Goal: Use online tool/utility: Utilize a website feature to perform a specific function

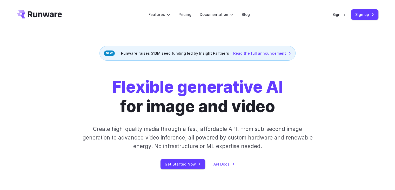
click at [356, 20] on header "Features Tasks Image generation Video generation Sonic Inference Engine™ Models…" at bounding box center [198, 14] width 374 height 29
click at [354, 15] on link "Sign up" at bounding box center [364, 14] width 27 height 10
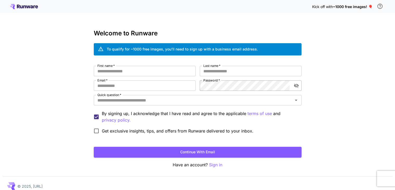
type input "**********"
click at [297, 89] on button "toggle password visibility" at bounding box center [296, 85] width 9 height 9
click at [177, 68] on input "First name   *" at bounding box center [145, 71] width 102 height 10
type input "****"
click at [232, 67] on input "Last name   *" at bounding box center [251, 71] width 102 height 10
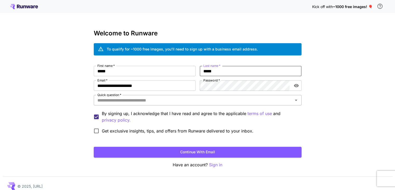
type input "*****"
click at [157, 103] on input "Quick question   *" at bounding box center [193, 99] width 196 height 7
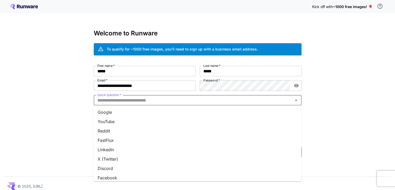
click at [160, 118] on li "YouTube" at bounding box center [198, 121] width 208 height 9
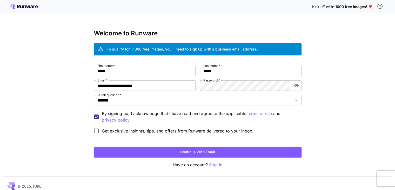
click at [127, 130] on span "Get exclusive insights, tips, and offers from Runware delivered to your inbox." at bounding box center [178, 131] width 152 height 6
click at [145, 144] on form "**********" at bounding box center [198, 111] width 208 height 91
click at [148, 149] on button "Continue with email" at bounding box center [198, 152] width 208 height 11
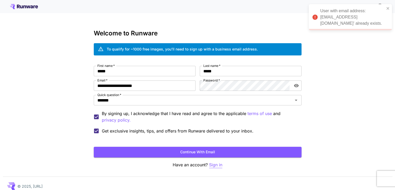
click at [217, 164] on p "Sign in" at bounding box center [215, 164] width 13 height 6
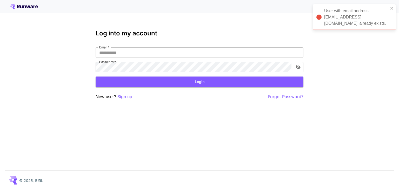
type input "**********"
click at [202, 83] on button "Login" at bounding box center [200, 81] width 208 height 11
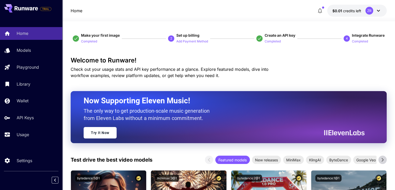
click at [375, 12] on icon at bounding box center [378, 11] width 6 height 6
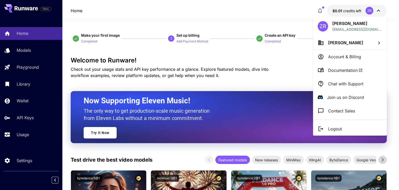
click at [331, 58] on p "Account & Billing" at bounding box center [344, 57] width 33 height 6
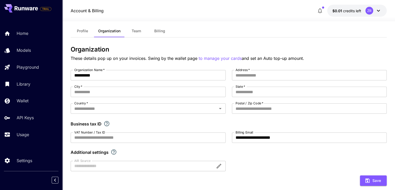
scroll to position [18, 0]
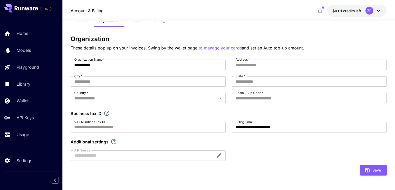
click at [160, 24] on button "Billing" at bounding box center [159, 20] width 23 height 12
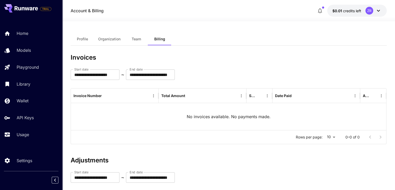
scroll to position [59, 0]
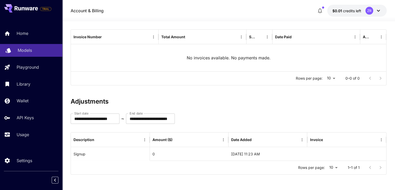
click at [24, 52] on p "Models" at bounding box center [25, 50] width 14 height 6
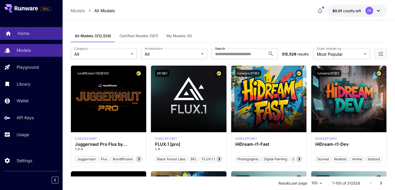
click at [40, 37] on link "Home" at bounding box center [31, 33] width 62 height 13
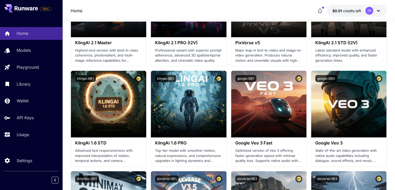
scroll to position [300, 0]
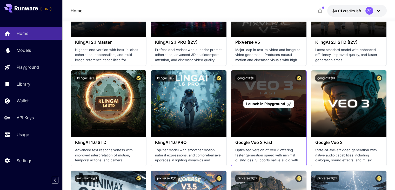
click at [270, 102] on span "Launch in Playground" at bounding box center [265, 103] width 39 height 4
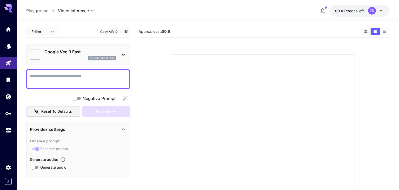
type input "*"
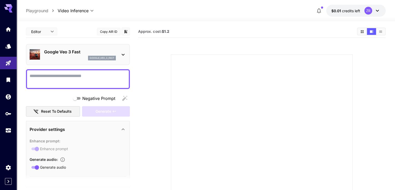
click at [121, 54] on icon at bounding box center [123, 54] width 6 height 6
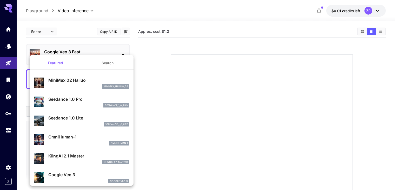
click at [116, 48] on div at bounding box center [199, 95] width 399 height 190
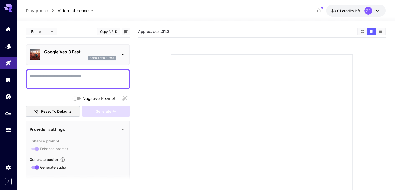
click at [83, 84] on textarea "Negative Prompt" at bounding box center [78, 79] width 97 height 12
type textarea "*"
click at [89, 74] on textarea "Negative Prompt" at bounding box center [78, 79] width 97 height 12
paste textarea "**********"
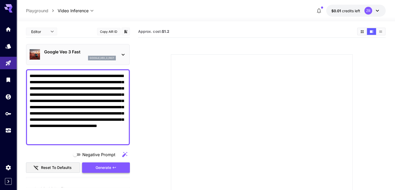
type textarea "**********"
click at [104, 165] on div "Generate" at bounding box center [106, 167] width 48 height 11
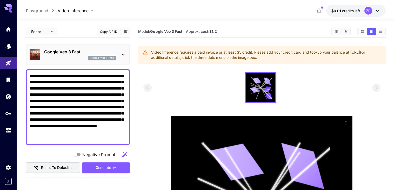
click at [201, 31] on span "Approx. cost: $1.2" at bounding box center [201, 31] width 31 height 4
click at [40, 10] on p "Playground" at bounding box center [37, 11] width 22 height 6
type input "**********"
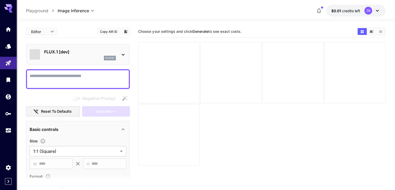
click at [7, 105] on div at bounding box center [8, 80] width 17 height 114
click at [6, 97] on icon "Wallet" at bounding box center [8, 95] width 5 height 5
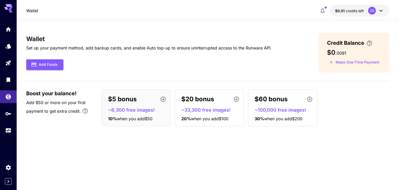
click at [156, 117] on p "10 % when you add $50" at bounding box center [138, 118] width 60 height 6
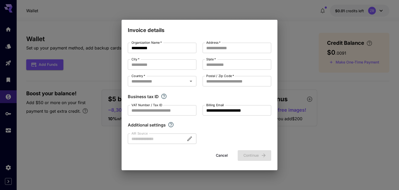
click at [216, 159] on button "Cancel" at bounding box center [221, 155] width 23 height 11
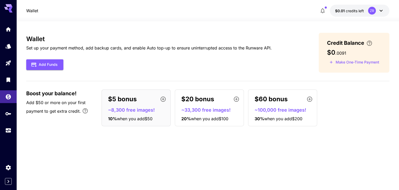
click at [323, 8] on icon "button" at bounding box center [323, 11] width 6 height 6
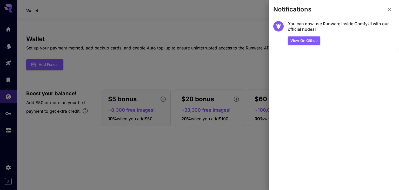
click at [391, 10] on icon "button" at bounding box center [390, 9] width 6 height 6
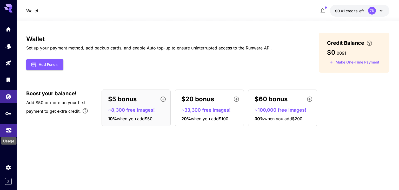
click at [8, 129] on icon "Usage" at bounding box center [8, 128] width 5 height 3
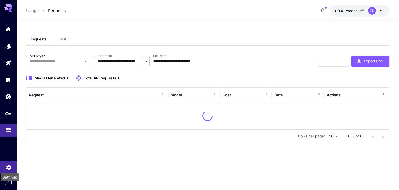
click at [10, 167] on icon "Settings" at bounding box center [8, 165] width 5 height 5
